Goal: Task Accomplishment & Management: Use online tool/utility

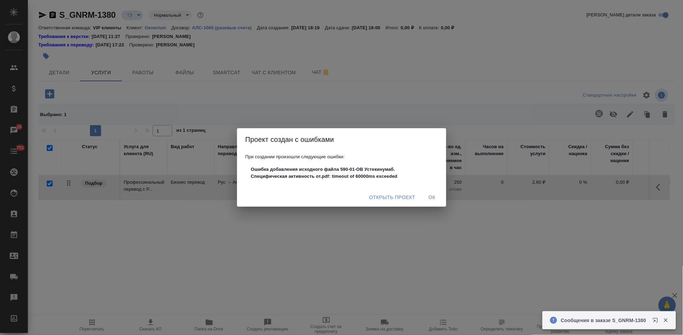
click at [390, 198] on span "Открыть проект" at bounding box center [392, 197] width 46 height 9
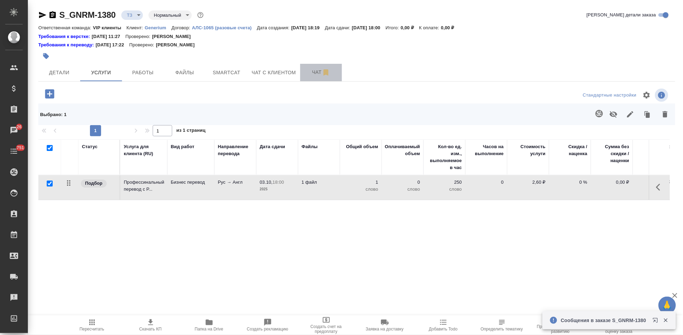
click at [312, 68] on span "Чат" at bounding box center [321, 72] width 33 height 9
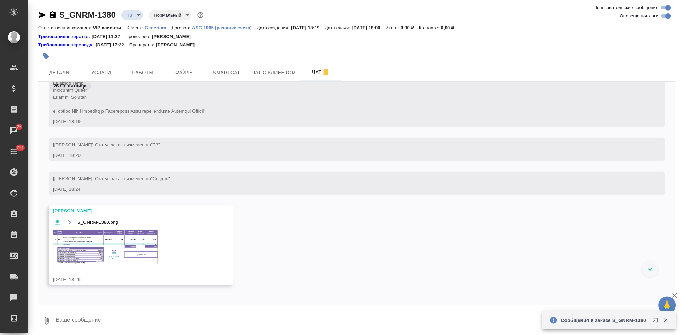
scroll to position [193, 0]
click at [96, 255] on img at bounding box center [105, 246] width 105 height 34
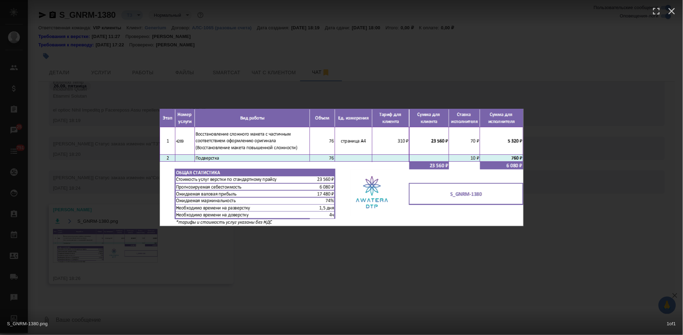
click at [302, 246] on div "S_GNRM-1380.png 1 of 1" at bounding box center [341, 167] width 683 height 335
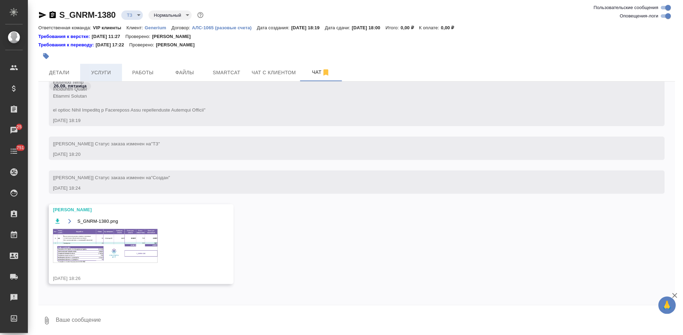
click at [115, 74] on span "Услуги" at bounding box center [100, 72] width 33 height 9
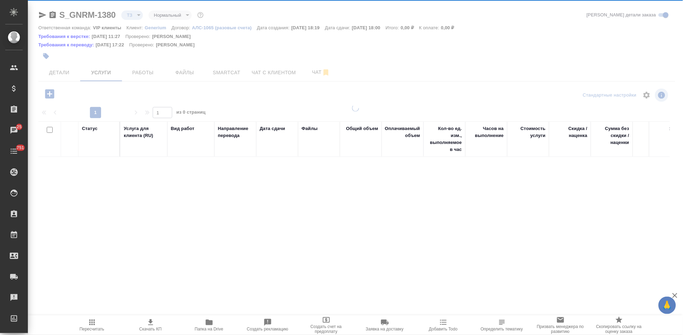
click at [48, 91] on icon "button" at bounding box center [49, 93] width 9 height 9
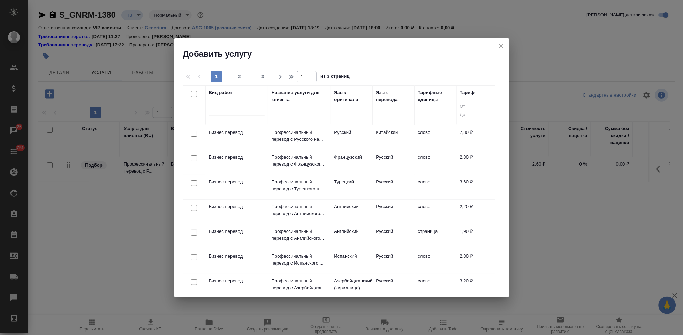
click at [230, 108] on div at bounding box center [237, 109] width 56 height 10
type input "восстановление сл"
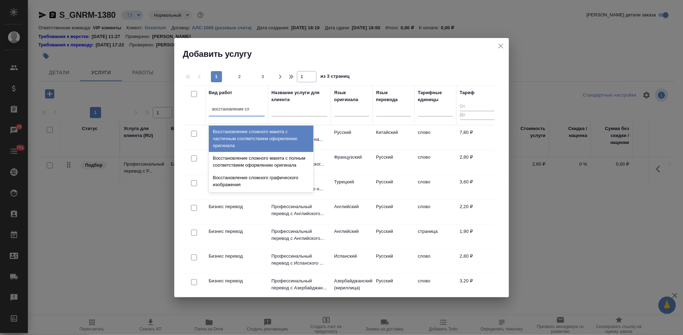
click at [255, 138] on div "Восстановление сложного макета с частичным соответствием оформлению оригинала" at bounding box center [261, 139] width 105 height 27
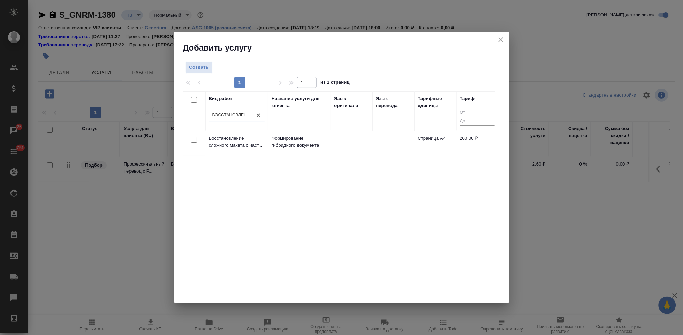
click at [295, 144] on p "Формирование гибридного документа" at bounding box center [300, 142] width 56 height 14
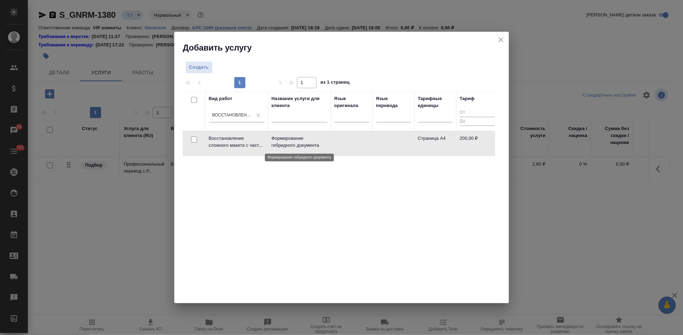
click at [295, 144] on p "Формирование гибридного документа" at bounding box center [300, 142] width 56 height 14
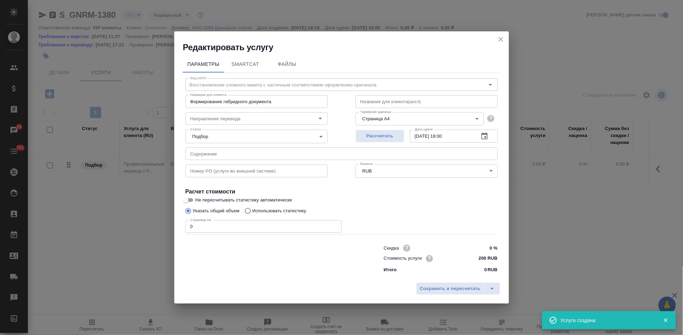
click at [230, 227] on input "0" at bounding box center [264, 226] width 156 height 13
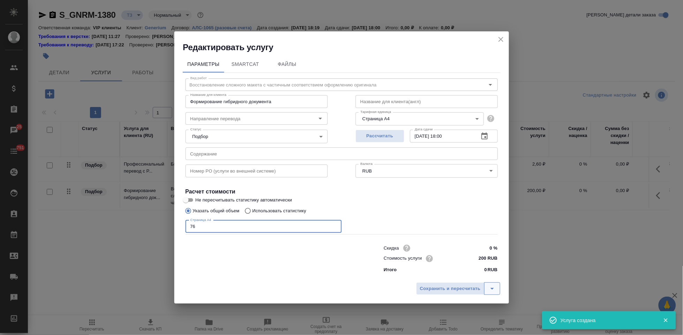
type input "76"
click at [491, 288] on icon "split button" at bounding box center [492, 289] width 8 height 8
click at [473, 275] on li "Сохранить" at bounding box center [460, 273] width 84 height 11
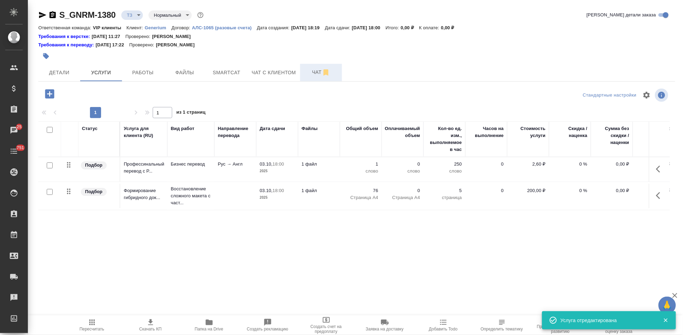
click at [316, 69] on span "Чат" at bounding box center [321, 72] width 33 height 9
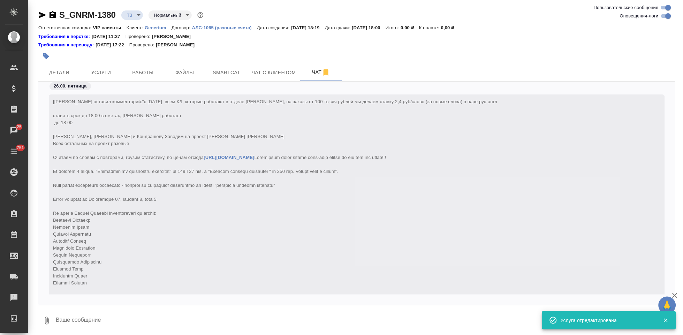
scroll to position [194, 0]
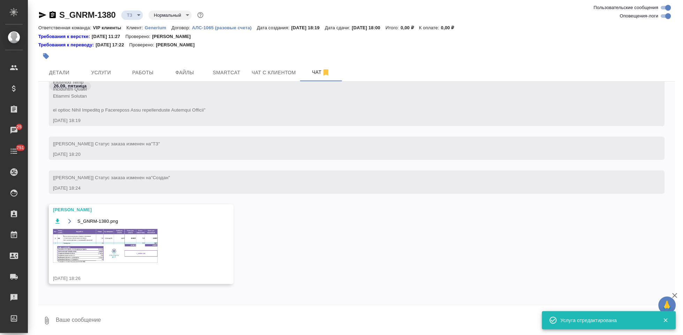
click at [111, 241] on img at bounding box center [105, 246] width 105 height 34
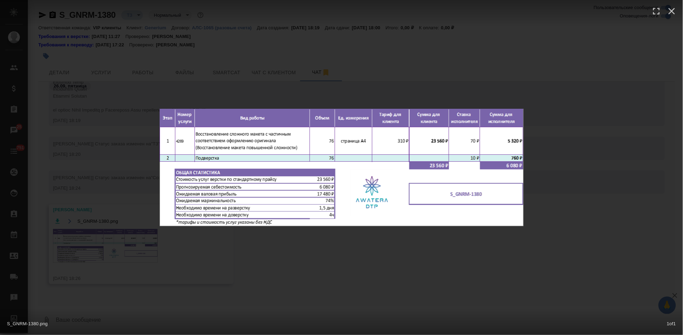
click at [290, 249] on div "S_GNRM-1380.png 1 of 1" at bounding box center [341, 167] width 683 height 335
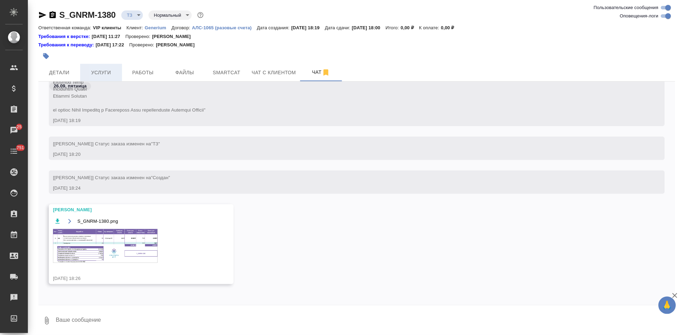
click at [113, 69] on span "Услуги" at bounding box center [100, 72] width 33 height 9
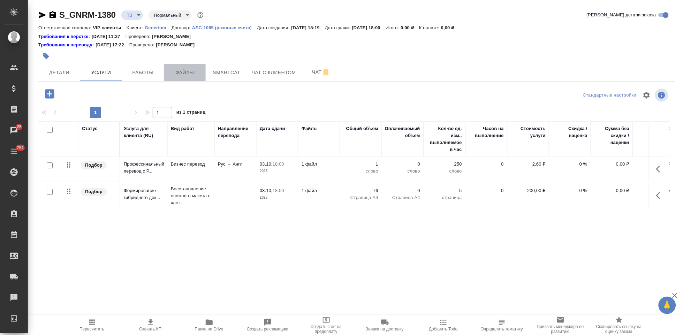
click at [193, 75] on span "Файлы" at bounding box center [184, 72] width 33 height 9
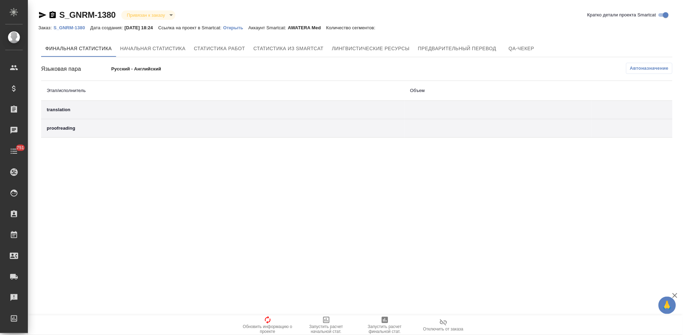
click at [247, 28] on p "Открыть" at bounding box center [235, 27] width 25 height 5
